Goal: Information Seeking & Learning: Learn about a topic

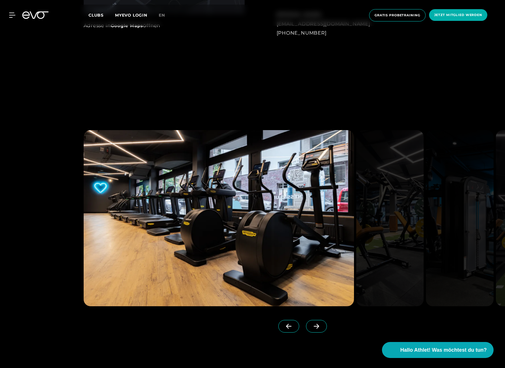
scroll to position [747, 0]
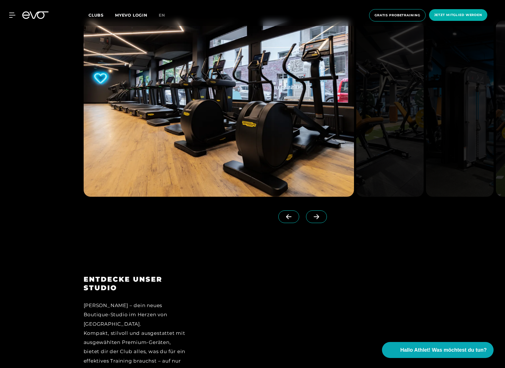
click at [312, 217] on icon at bounding box center [317, 216] width 10 height 5
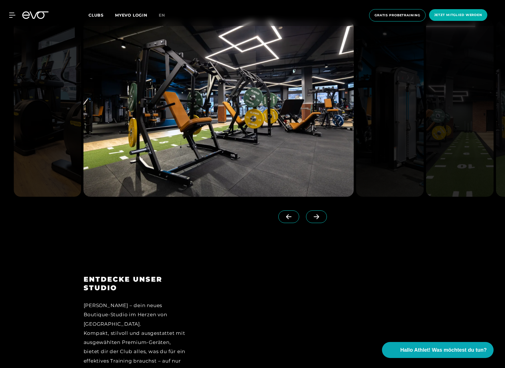
click at [312, 217] on icon at bounding box center [317, 216] width 10 height 5
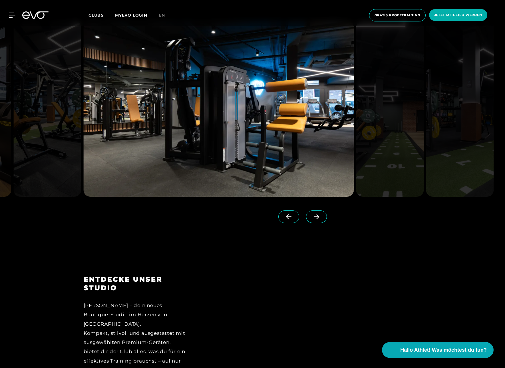
click at [312, 217] on icon at bounding box center [317, 216] width 10 height 5
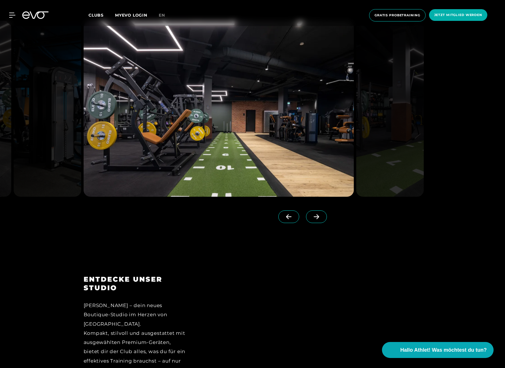
click at [312, 217] on icon at bounding box center [317, 216] width 10 height 5
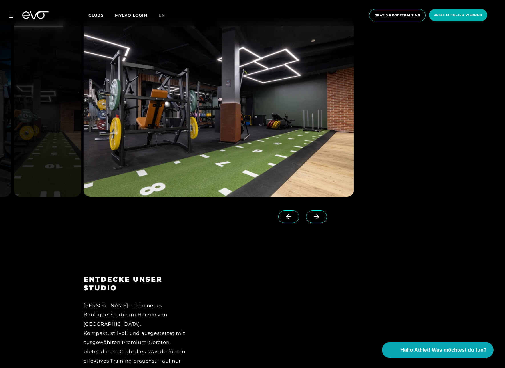
click at [312, 217] on icon at bounding box center [317, 216] width 10 height 5
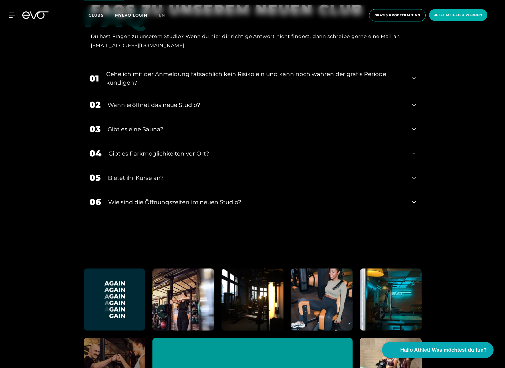
scroll to position [2401, 0]
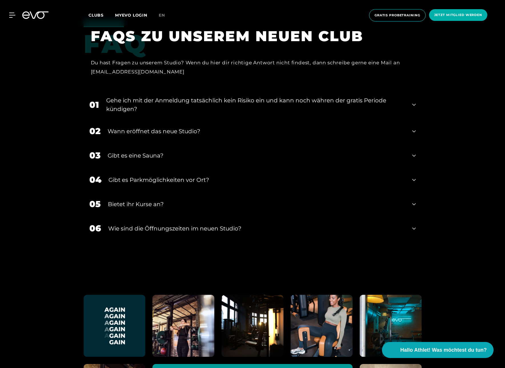
click at [177, 211] on div "05 Bietet ihr Kurse an?" at bounding box center [253, 204] width 338 height 24
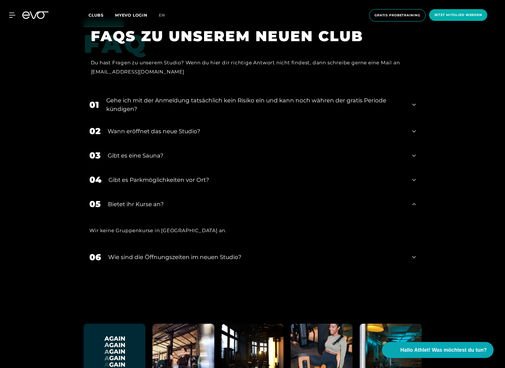
click at [178, 208] on div "Bietet ihr Kurse an?" at bounding box center [257, 204] width 298 height 9
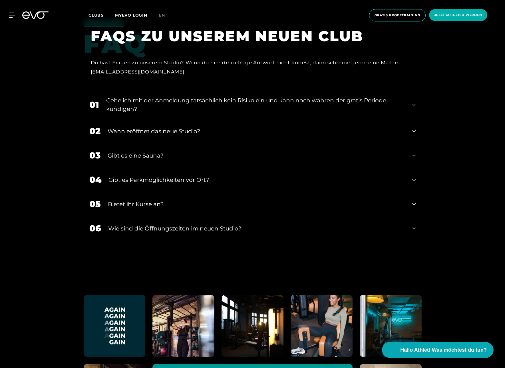
click at [165, 157] on div "Gibt es eine Sauna?" at bounding box center [257, 155] width 298 height 9
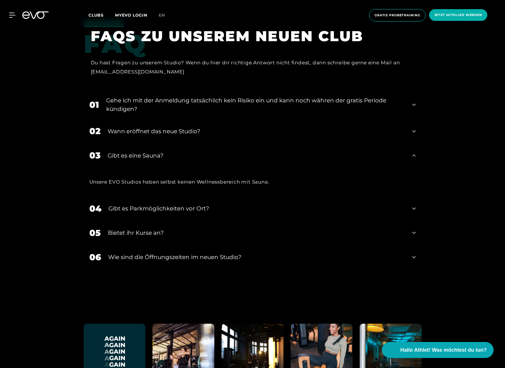
click at [165, 157] on div "Gibt es eine Sauna?" at bounding box center [257, 155] width 298 height 9
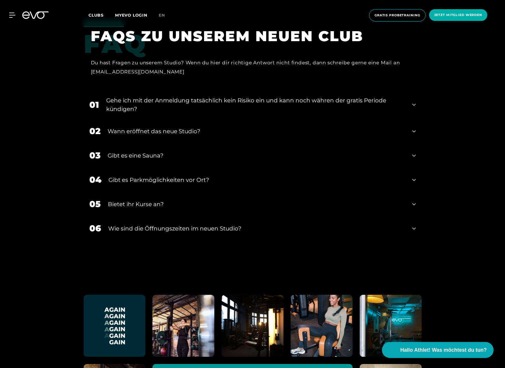
click at [172, 133] on div "Wann eröffnet das neue Studio?" at bounding box center [257, 131] width 298 height 9
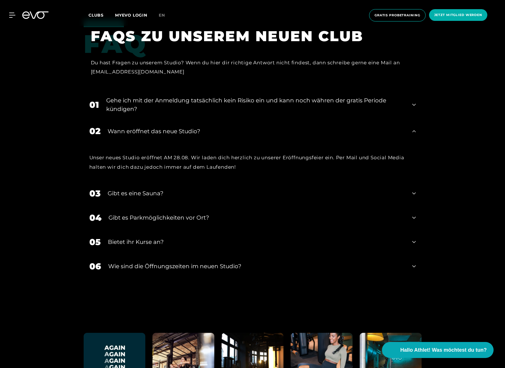
click at [205, 107] on div "Gehe ich mit der Anmeldung tatsächlich kein Risiko ein und kann noch währen der…" at bounding box center [255, 104] width 299 height 17
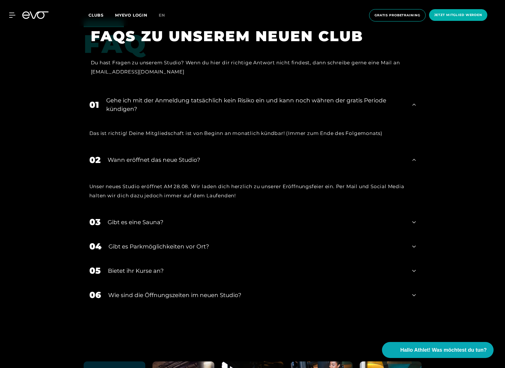
click at [204, 105] on div "Gehe ich mit der Anmeldung tatsächlich kein Risiko ein und kann noch währen der…" at bounding box center [255, 104] width 299 height 17
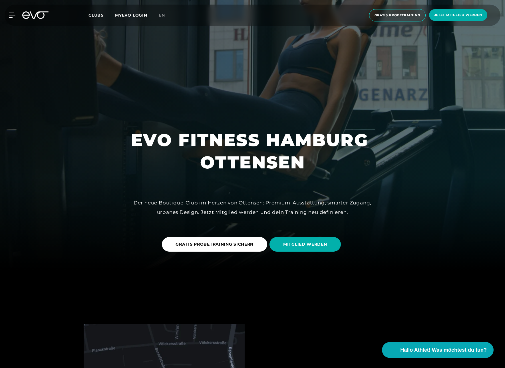
scroll to position [96, 0]
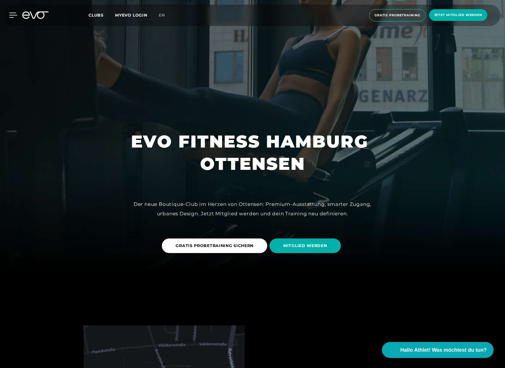
click at [12, 14] on icon at bounding box center [13, 15] width 8 height 5
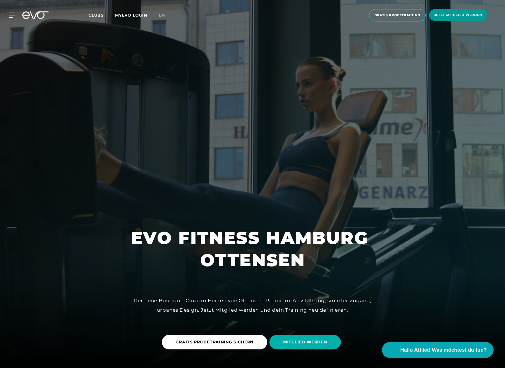
click at [444, 17] on span "Jetzt Mitglied werden" at bounding box center [458, 15] width 48 height 5
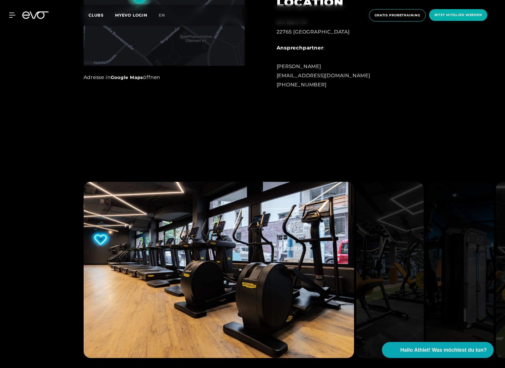
scroll to position [646, 0]
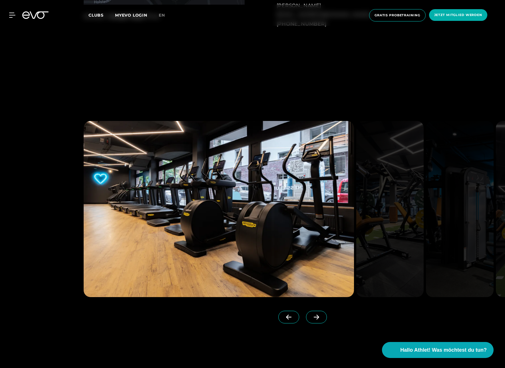
click at [314, 319] on span at bounding box center [316, 316] width 21 height 13
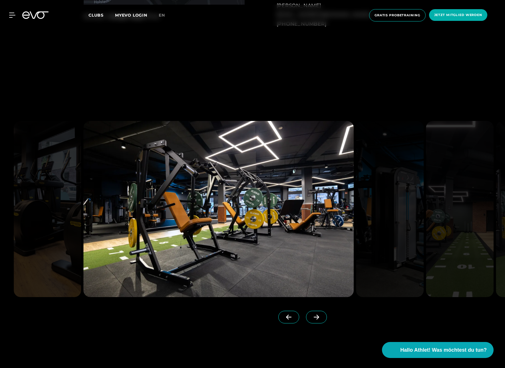
click at [314, 319] on span at bounding box center [316, 316] width 21 height 13
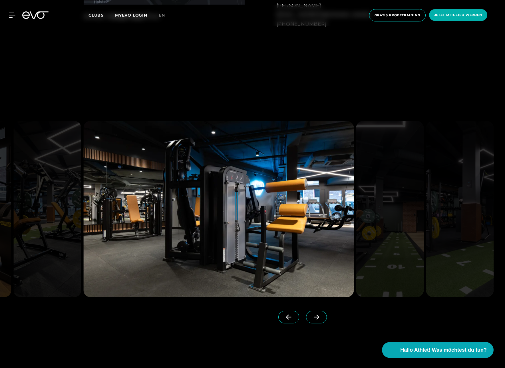
click at [314, 319] on span at bounding box center [316, 316] width 21 height 13
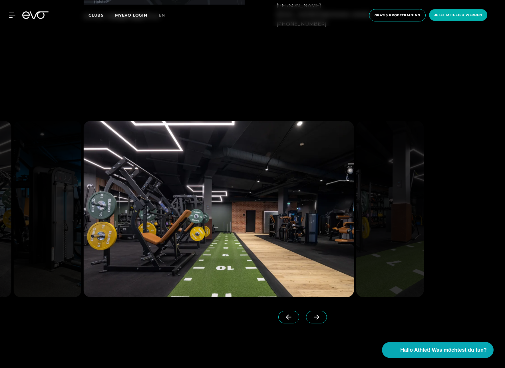
click at [314, 319] on span at bounding box center [316, 316] width 21 height 13
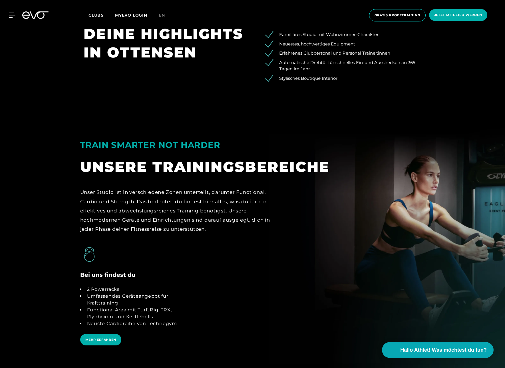
scroll to position [1240, 0]
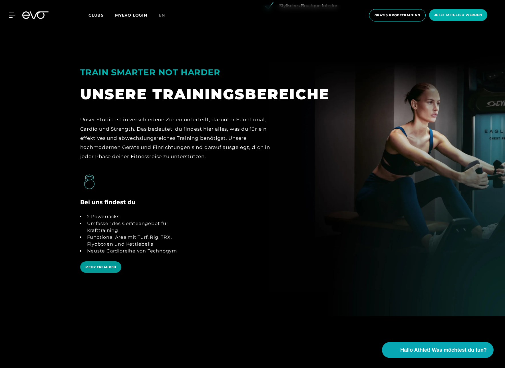
click at [89, 270] on span "MEHR ERFAHREN" at bounding box center [100, 267] width 41 height 12
